Goal: Task Accomplishment & Management: Use online tool/utility

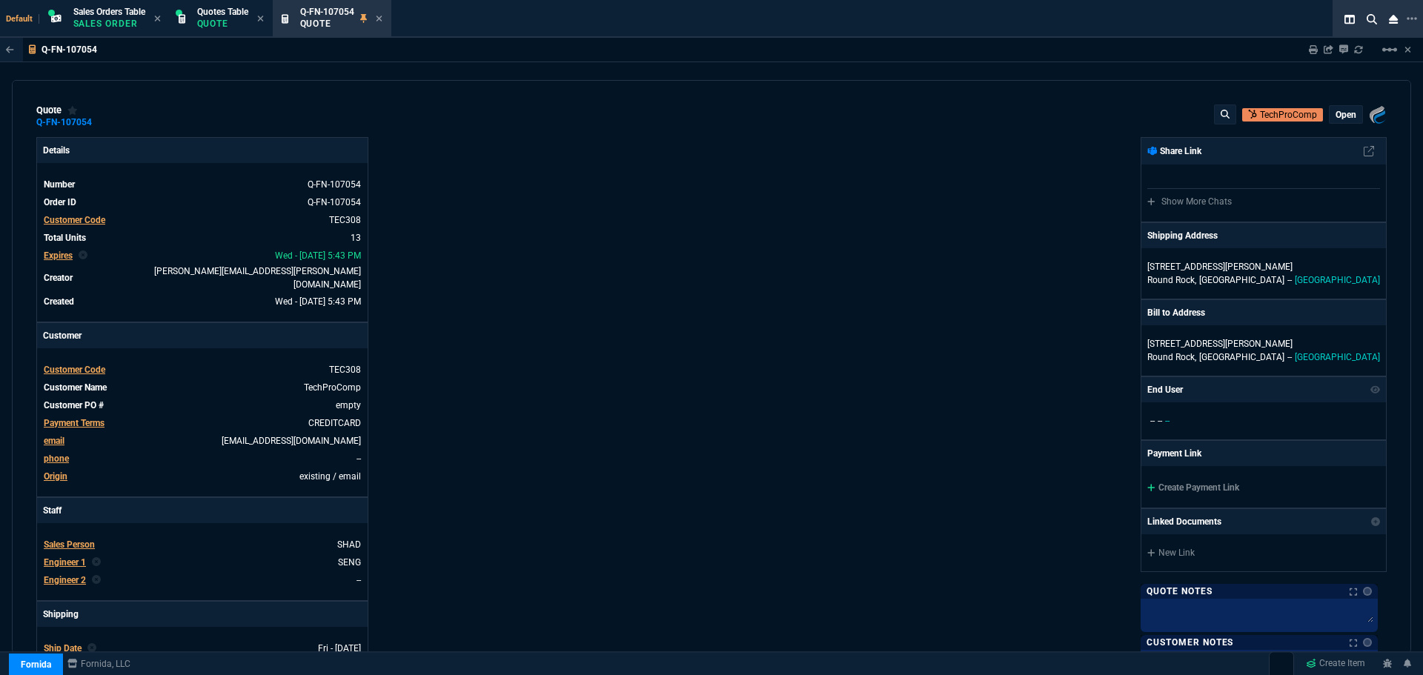
select select "12: [PERSON_NAME]"
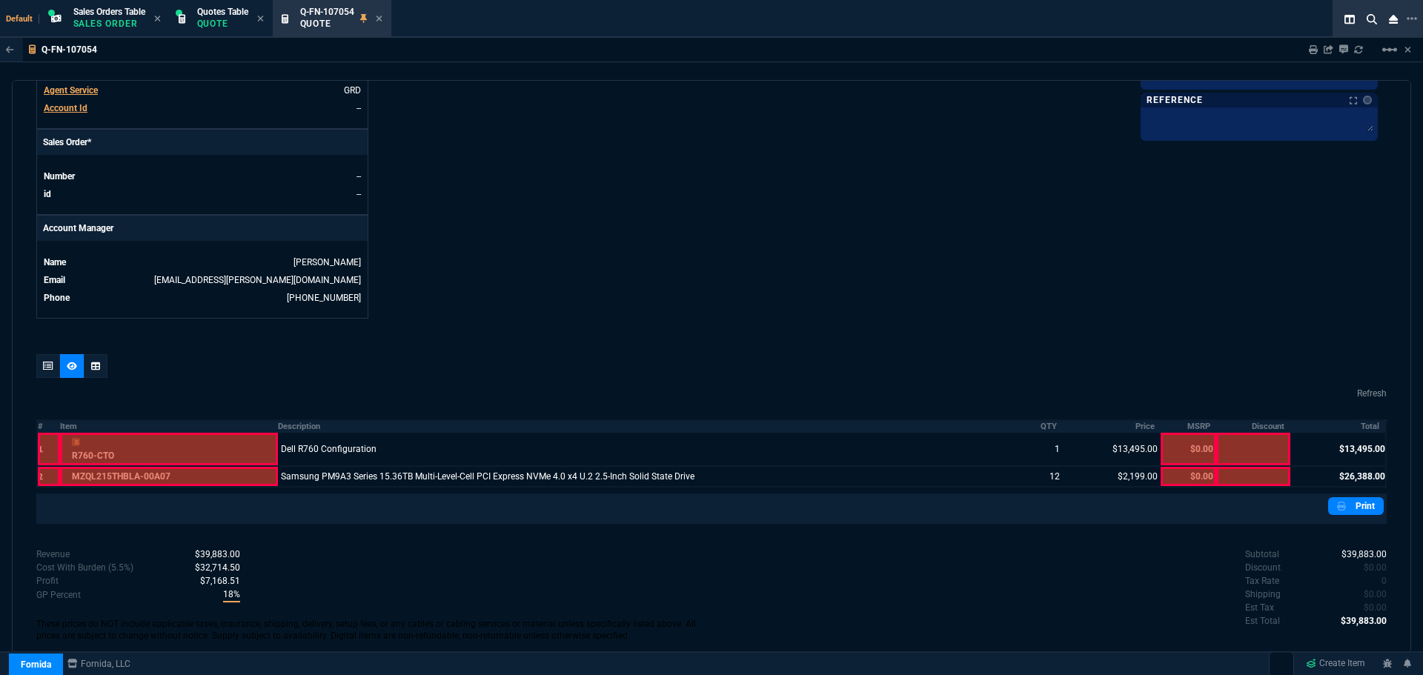
click at [531, 317] on div "quote Q-FN-107054 TechProComp open Fornida, LLC 2609 Technology Dr Suite 300 Pl…" at bounding box center [711, 367] width 1399 height 574
click at [210, 16] on span "Quotes Table" at bounding box center [222, 12] width 51 height 10
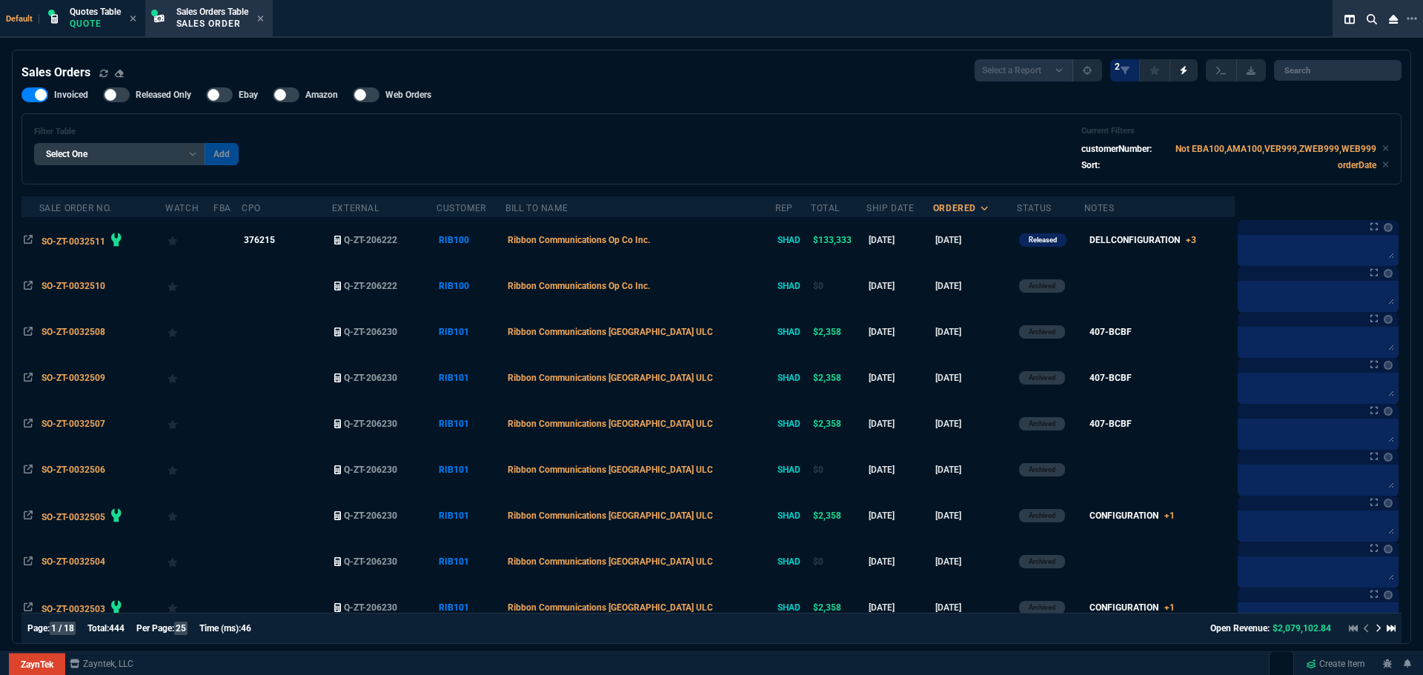
select select "12: [PERSON_NAME]"
select select
click at [85, 16] on span "Quotes Table" at bounding box center [95, 12] width 51 height 10
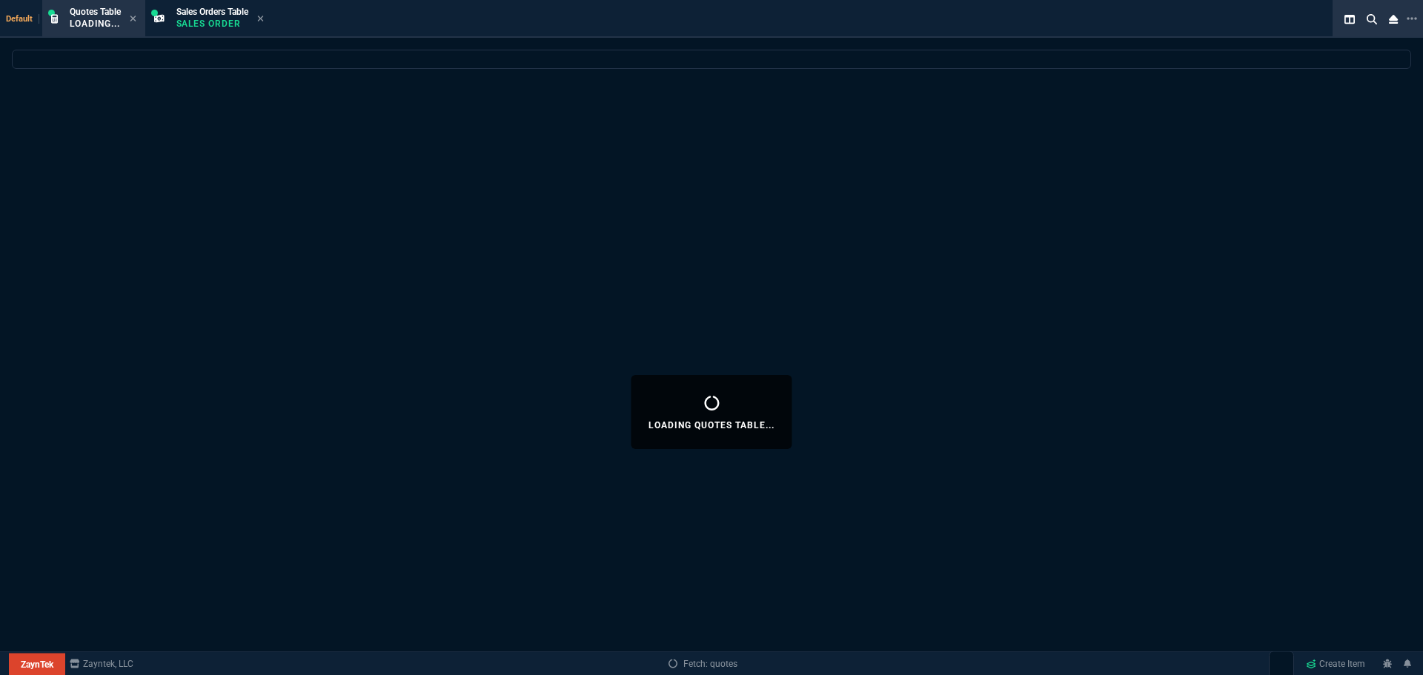
select select
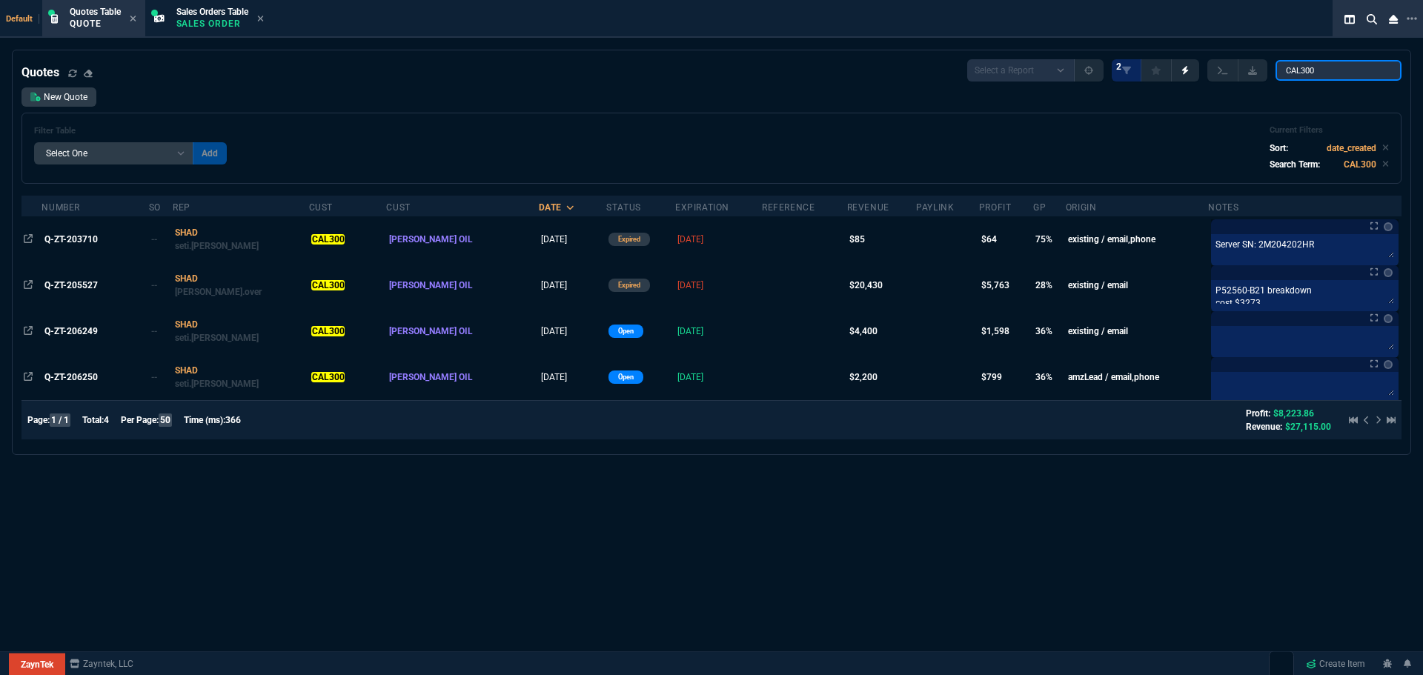
click at [1380, 71] on input "CAL300" at bounding box center [1338, 70] width 126 height 21
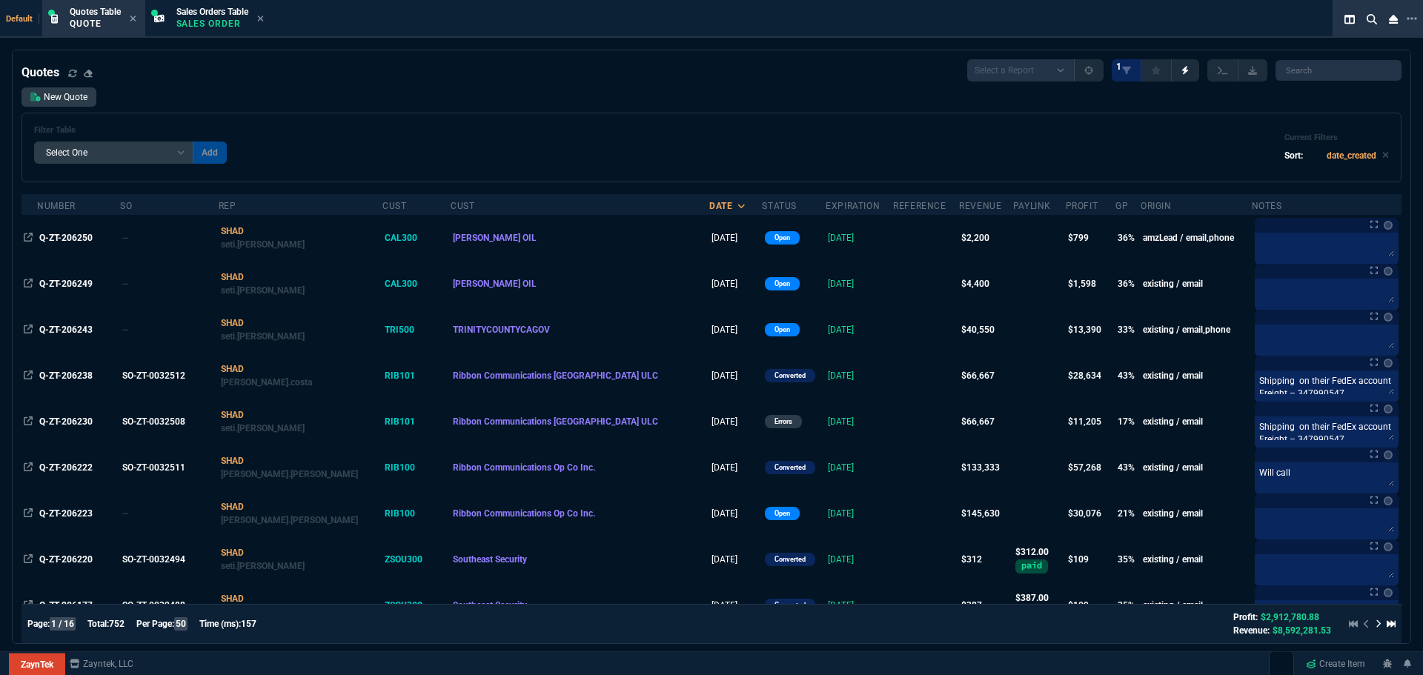
click at [66, 234] on span "Q-ZT-206250" at bounding box center [65, 238] width 53 height 10
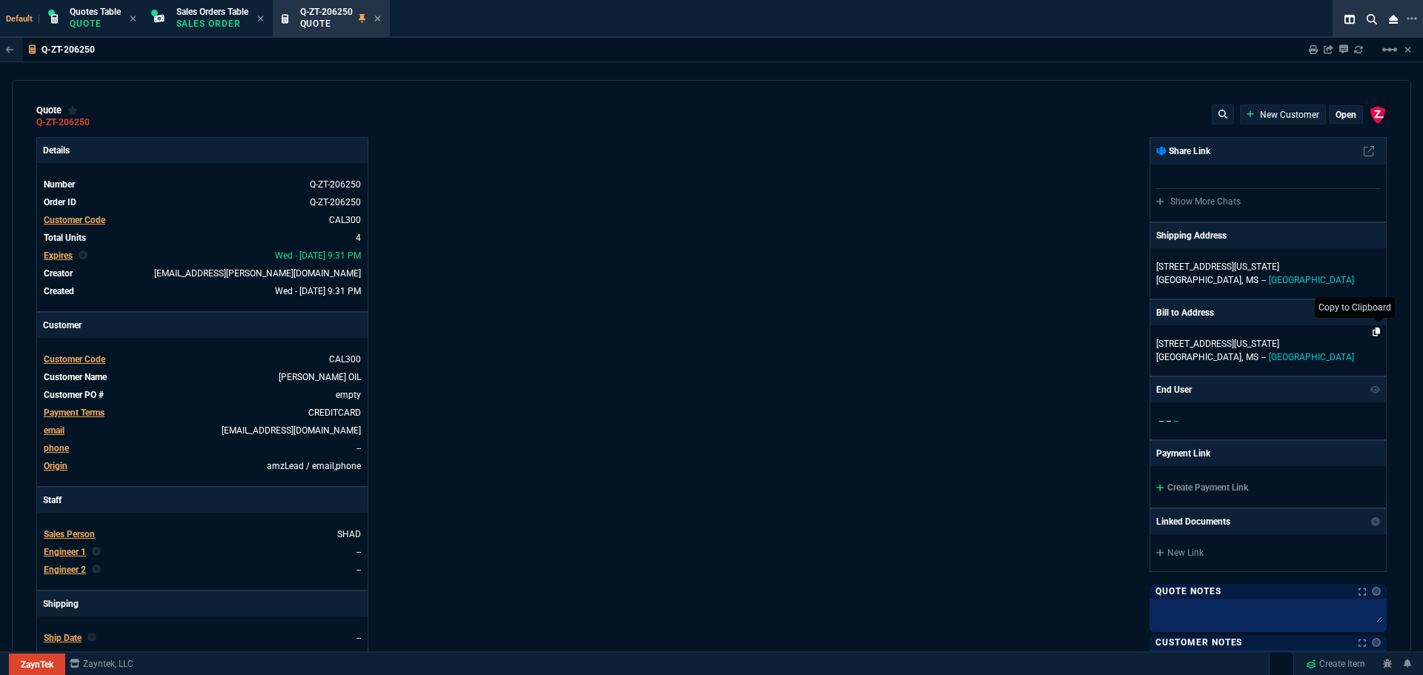
type input "40"
type input "218"
type input "10513"
type input "95"
click at [336, 376] on link "[PERSON_NAME] OIL" at bounding box center [320, 377] width 82 height 10
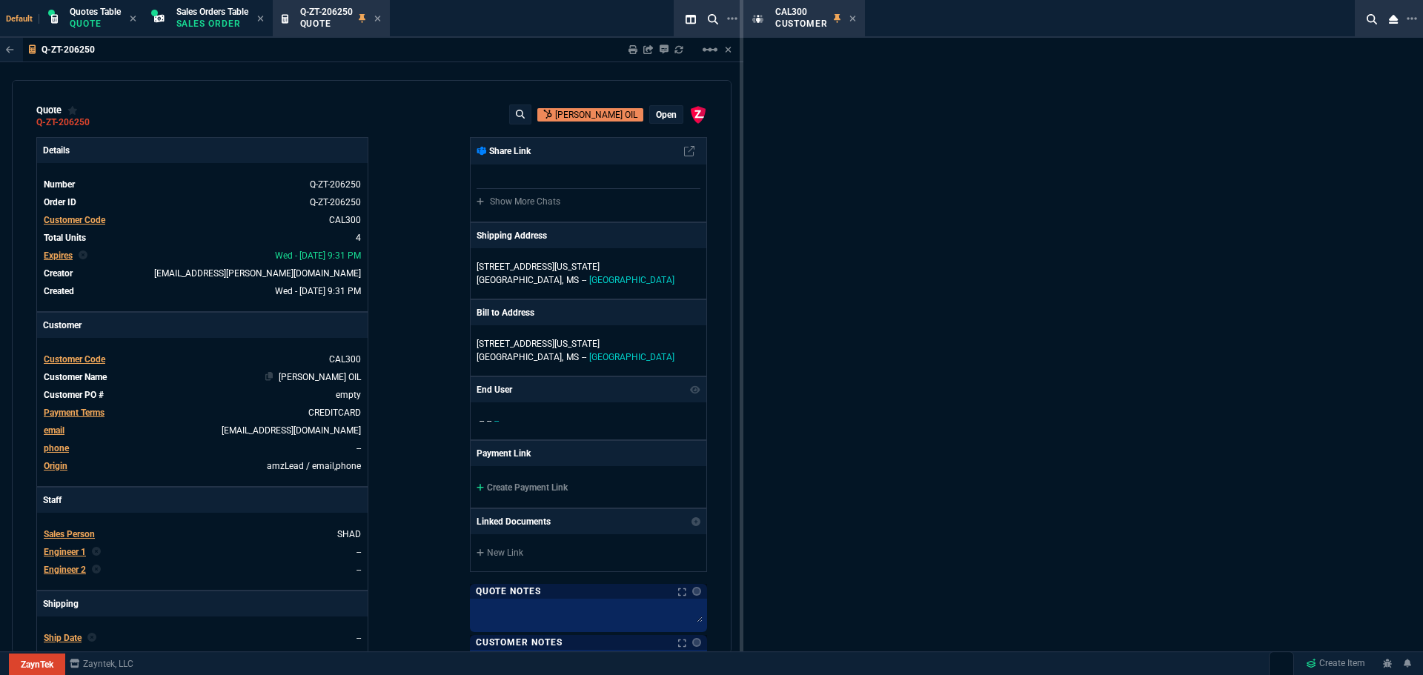
select select "1: quotes"
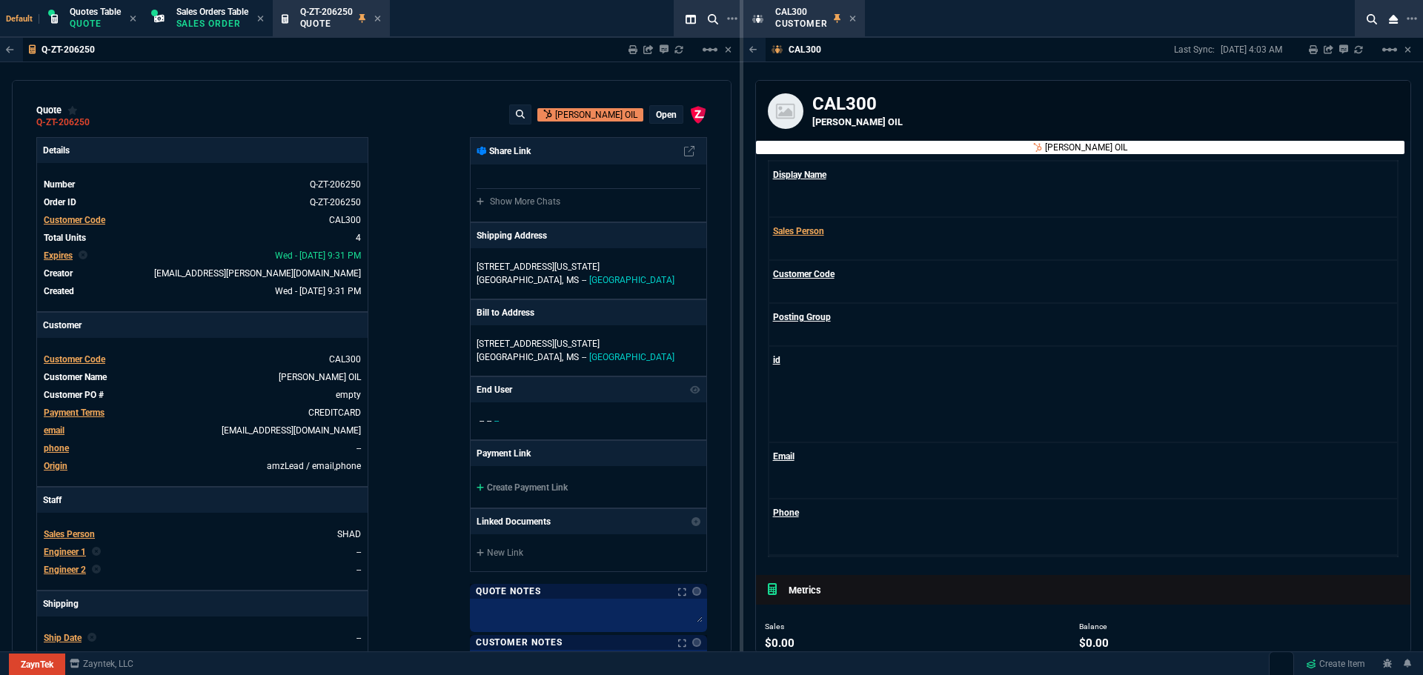
click at [1091, 147] on p "[PERSON_NAME] OIL" at bounding box center [1086, 147] width 82 height 13
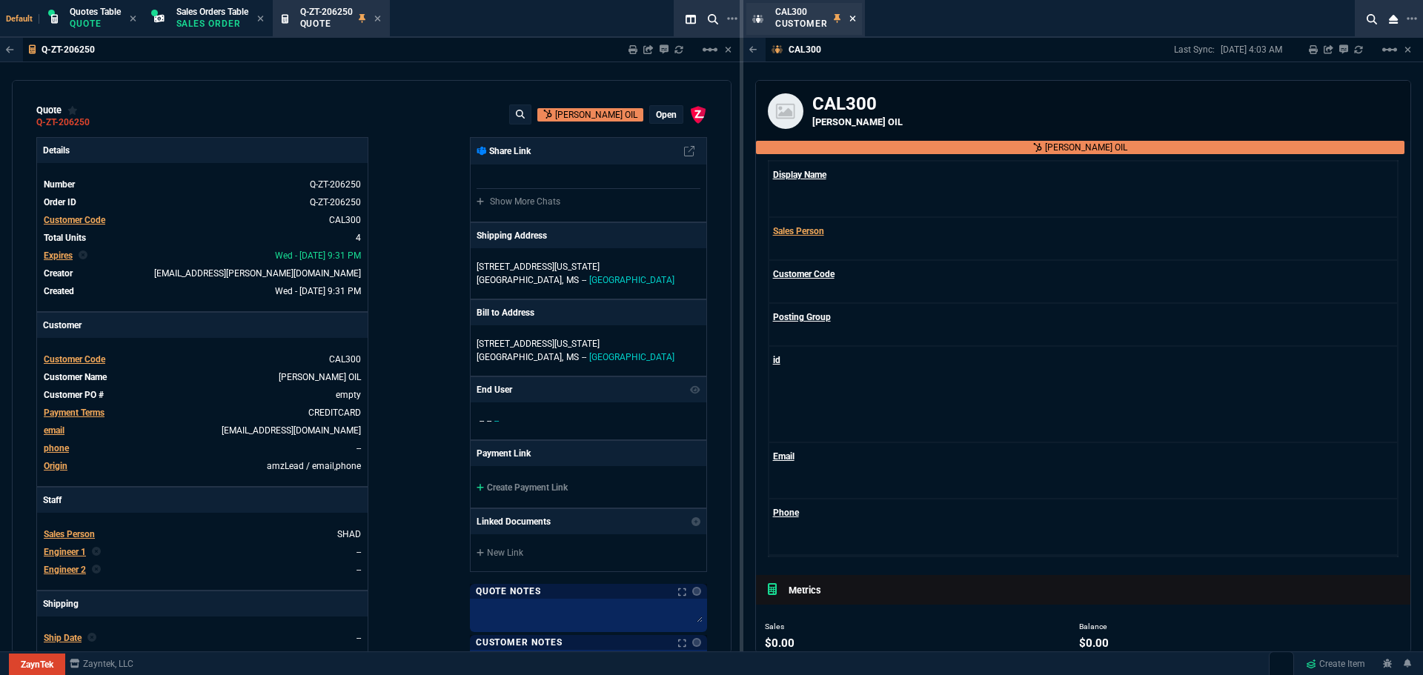
click at [854, 19] on icon at bounding box center [853, 19] width 6 height 6
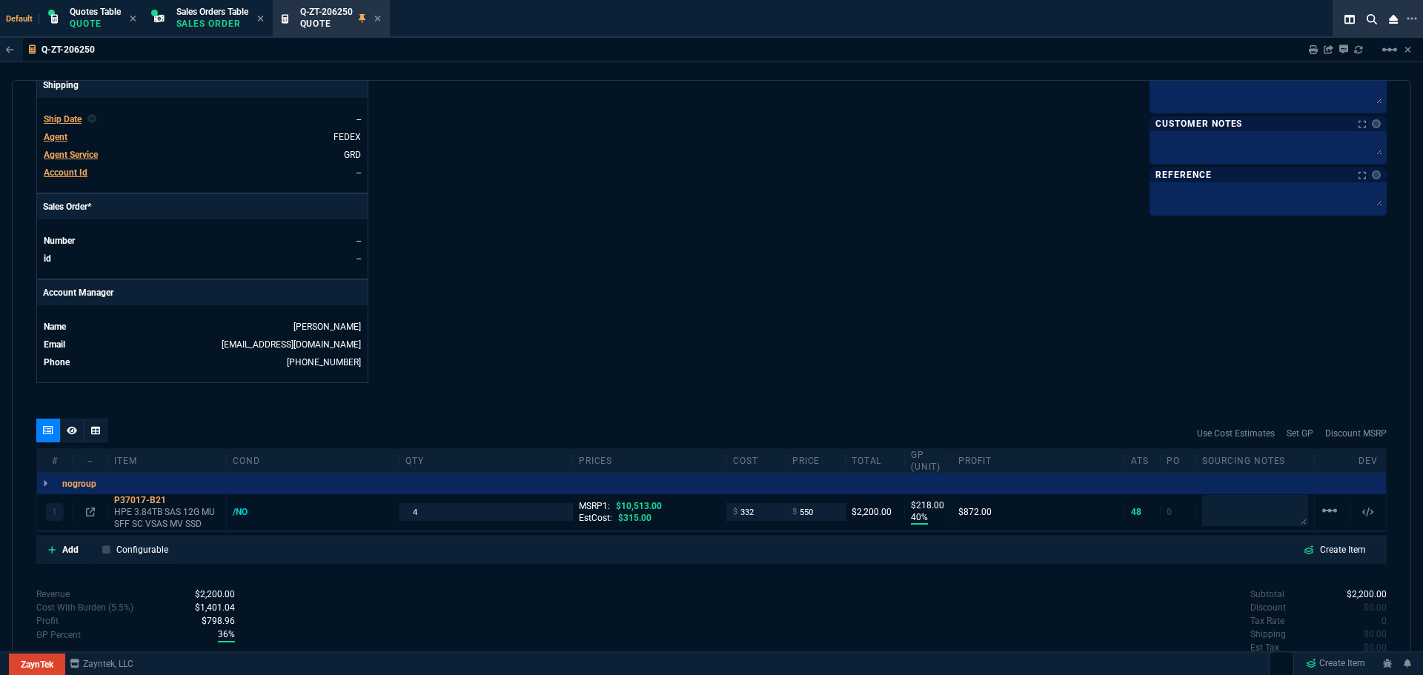
scroll to position [589, 0]
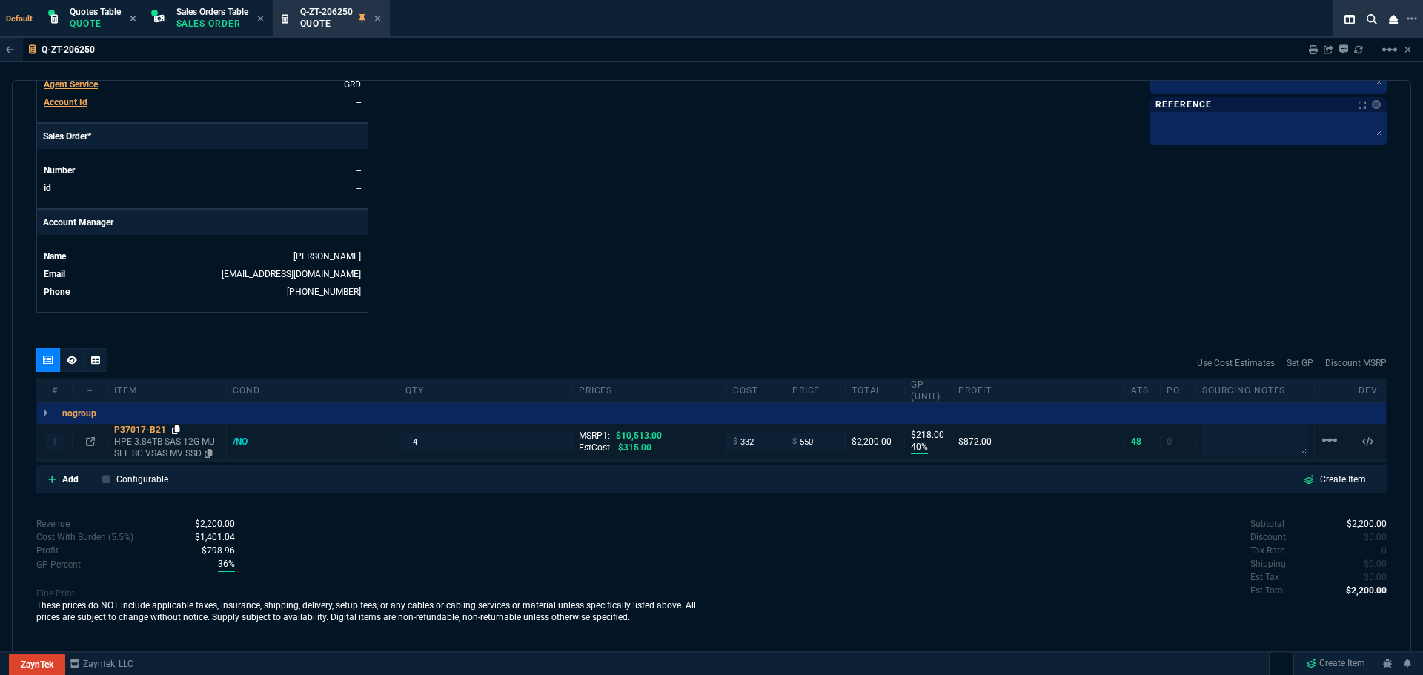
click at [178, 428] on icon at bounding box center [176, 429] width 8 height 9
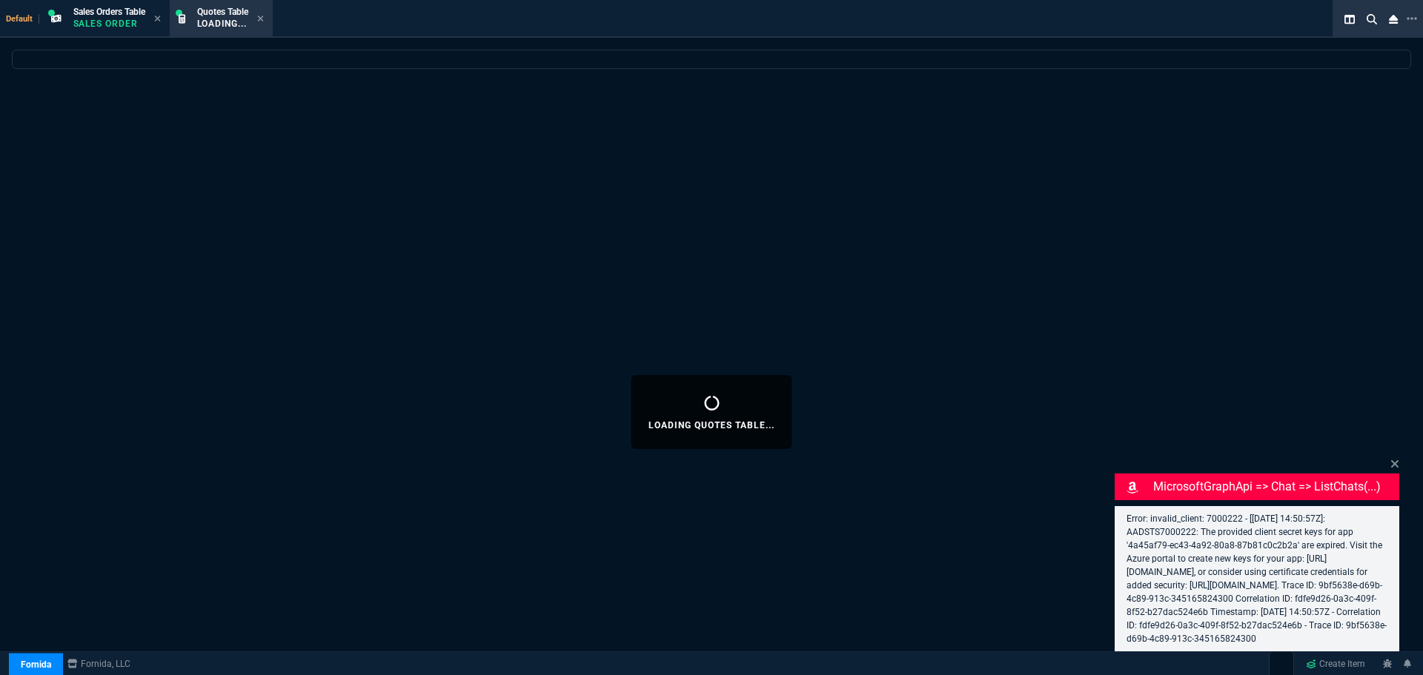
select select "12: [PERSON_NAME]"
select select
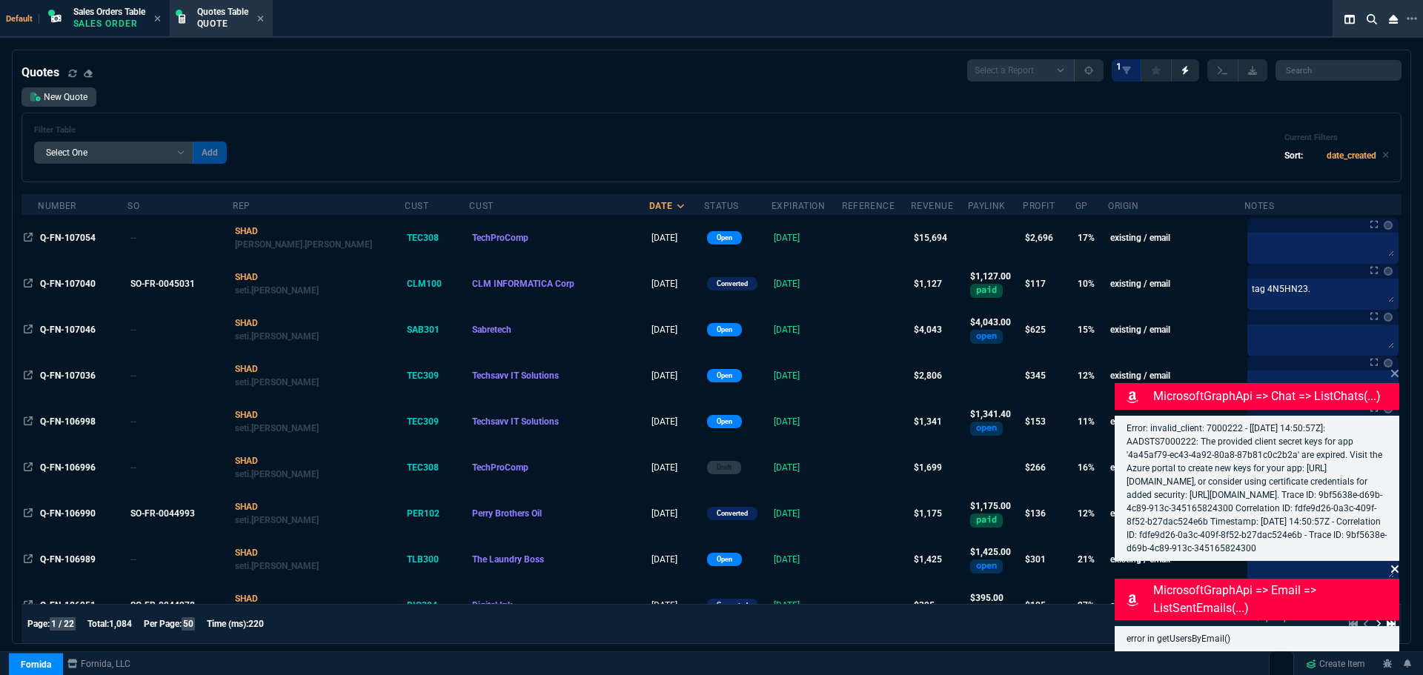
click at [1394, 568] on icon at bounding box center [1394, 568] width 7 height 7
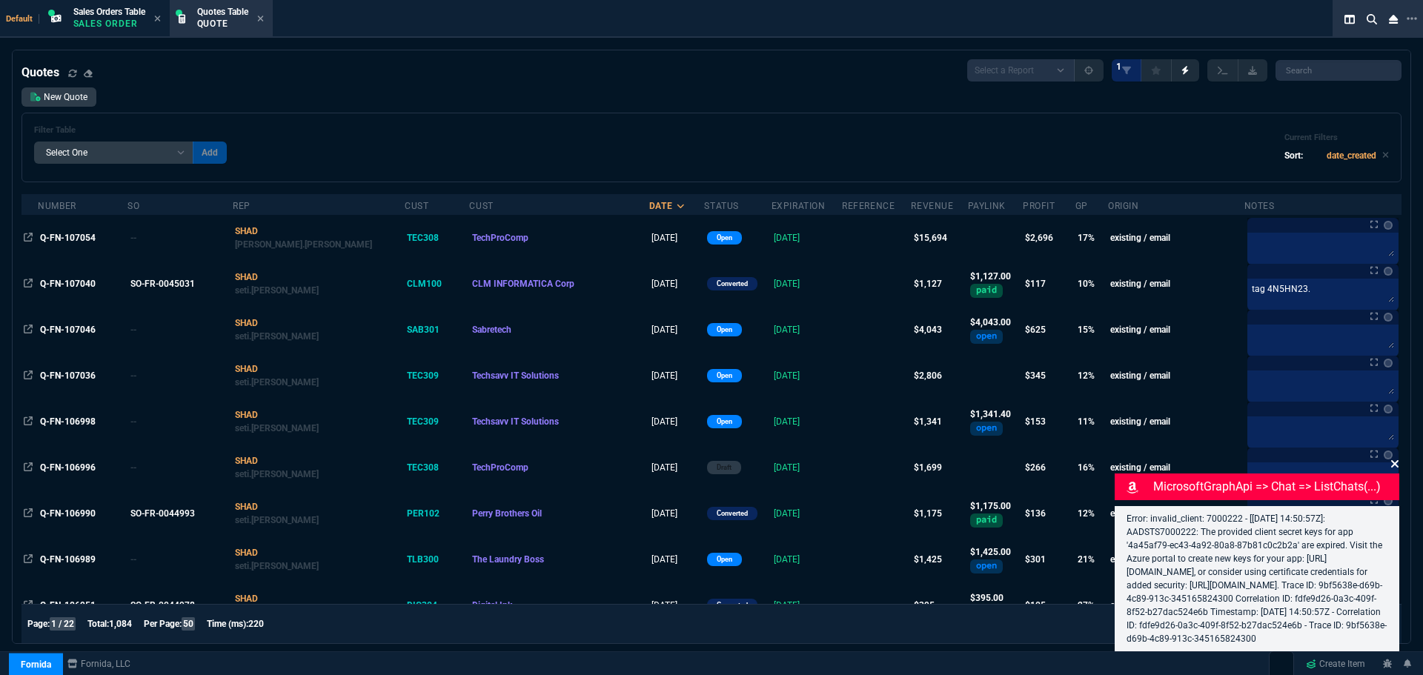
click at [1395, 458] on icon at bounding box center [1394, 464] width 9 height 12
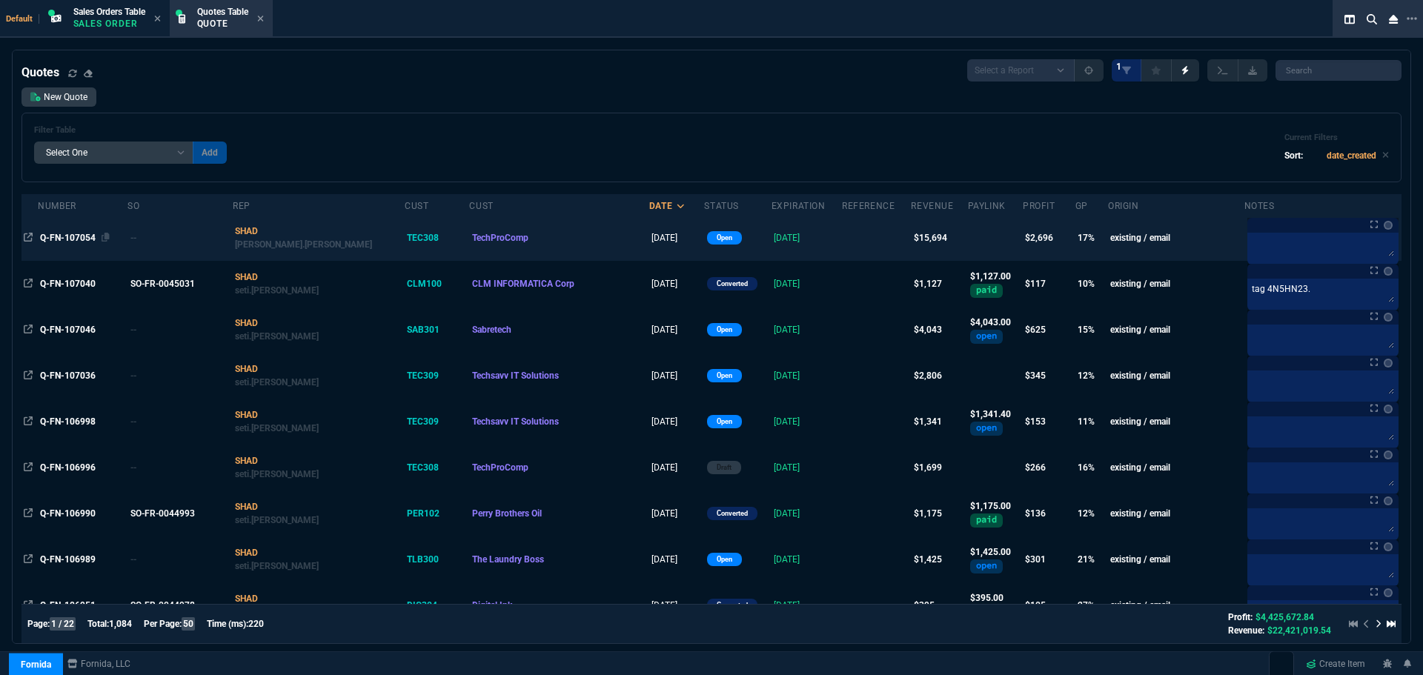
click at [58, 239] on span "Q-FN-107054" at bounding box center [68, 238] width 56 height 10
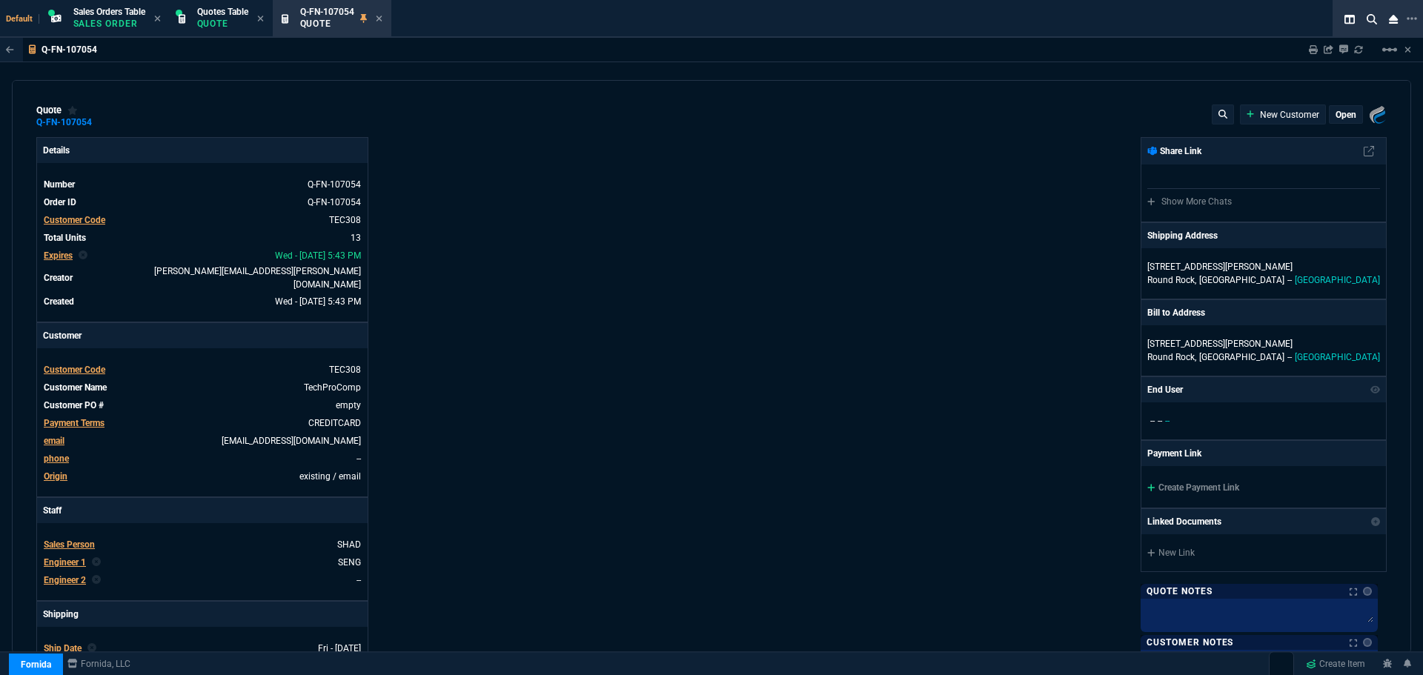
type input "21"
type input "2874"
type input "23"
type input "500"
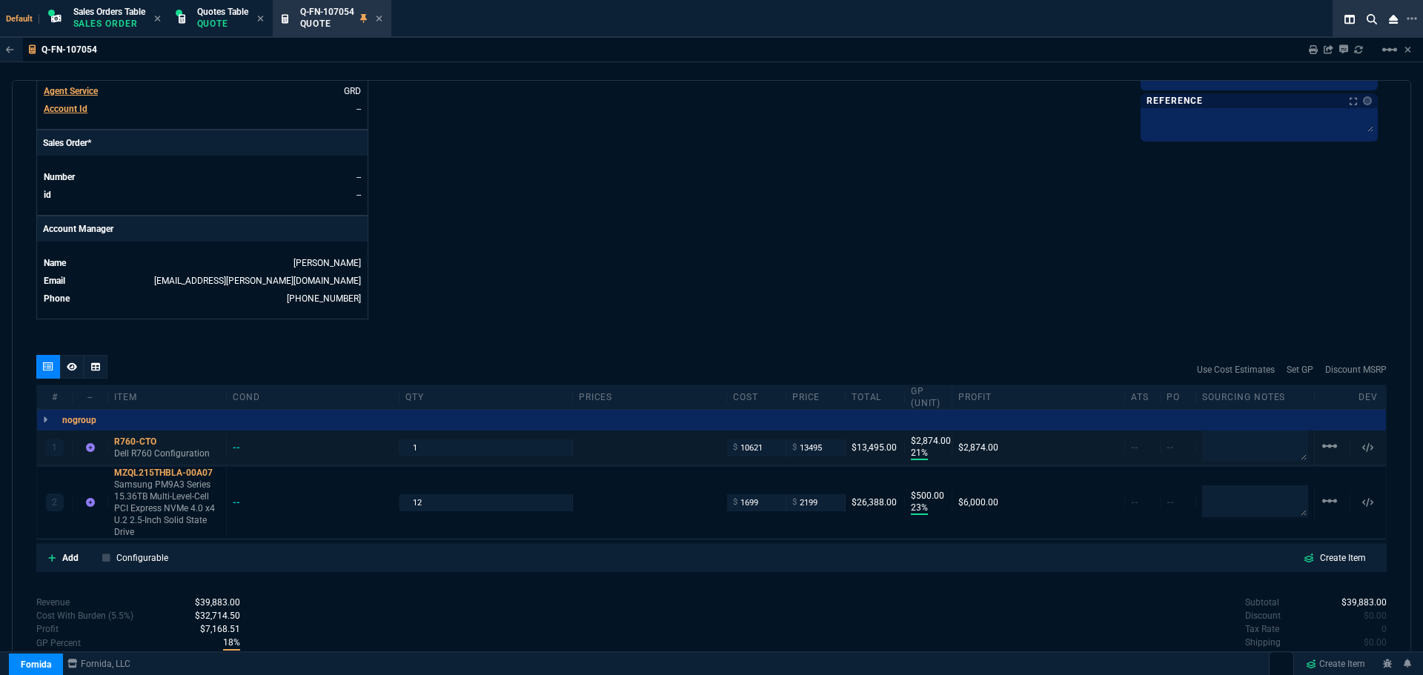
scroll to position [661, 0]
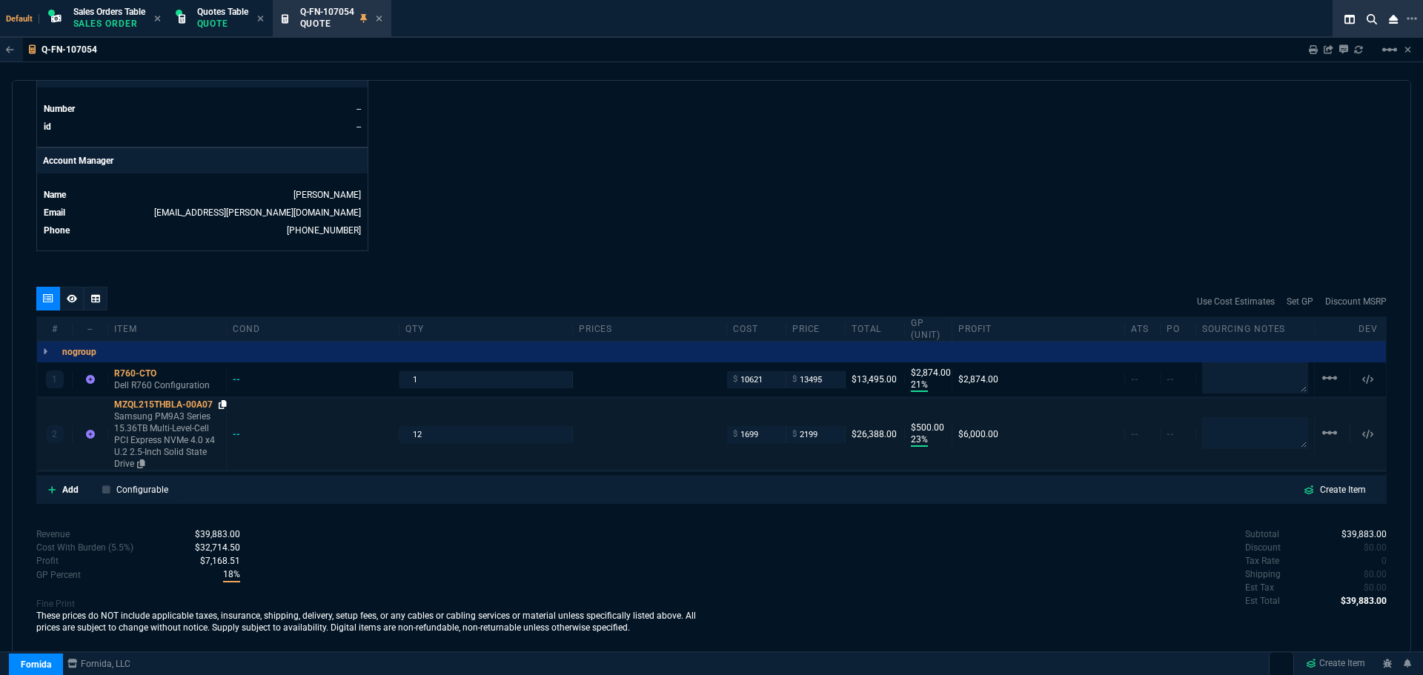
click at [225, 400] on icon at bounding box center [223, 404] width 8 height 9
click at [226, 400] on icon at bounding box center [223, 404] width 8 height 9
